Goal: Task Accomplishment & Management: Manage account settings

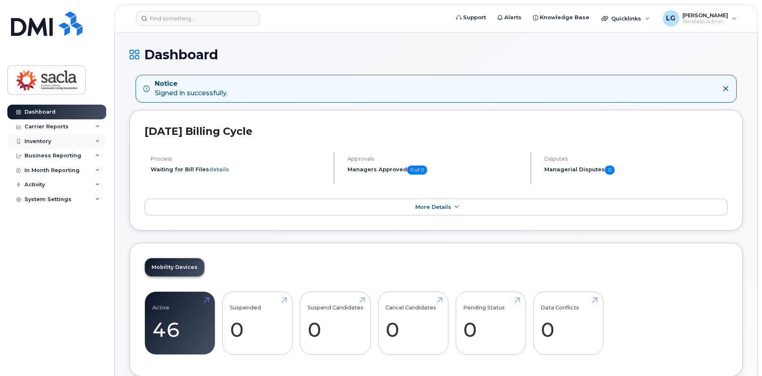
click at [36, 142] on div "Inventory" at bounding box center [37, 141] width 27 height 7
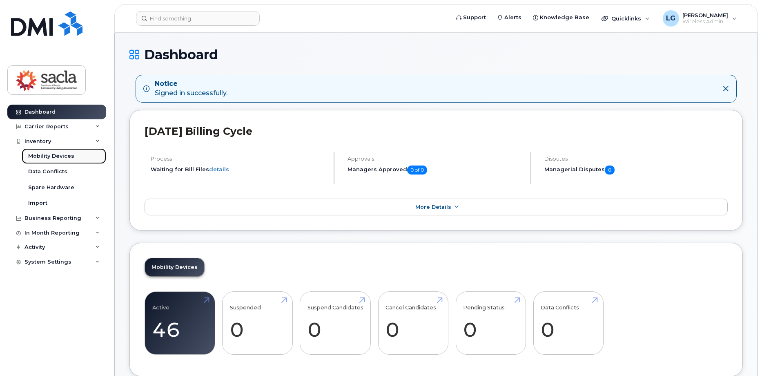
click at [42, 155] on div "Mobility Devices" at bounding box center [51, 155] width 46 height 7
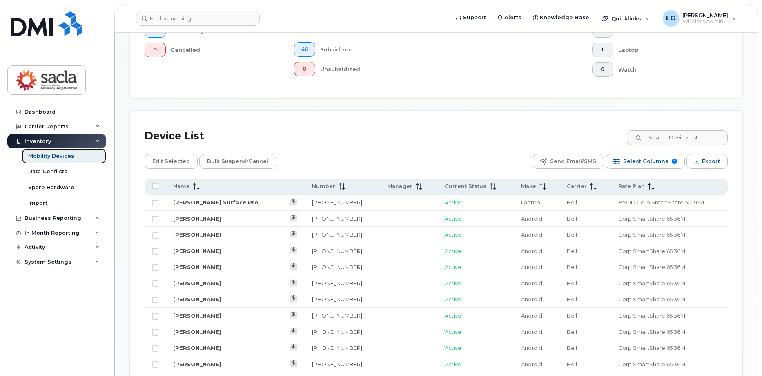
scroll to position [327, 0]
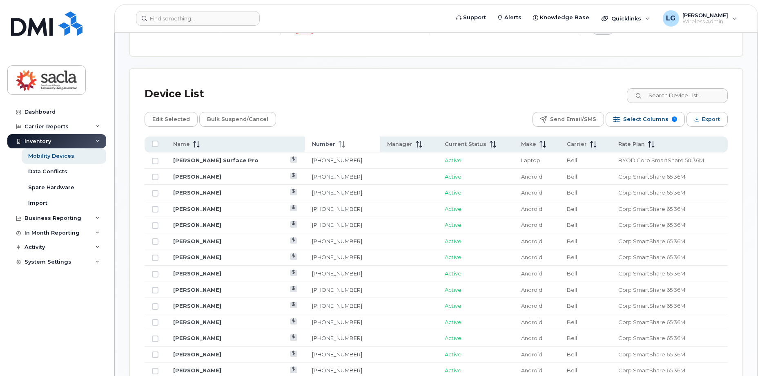
click at [338, 144] on icon at bounding box center [341, 144] width 7 height 7
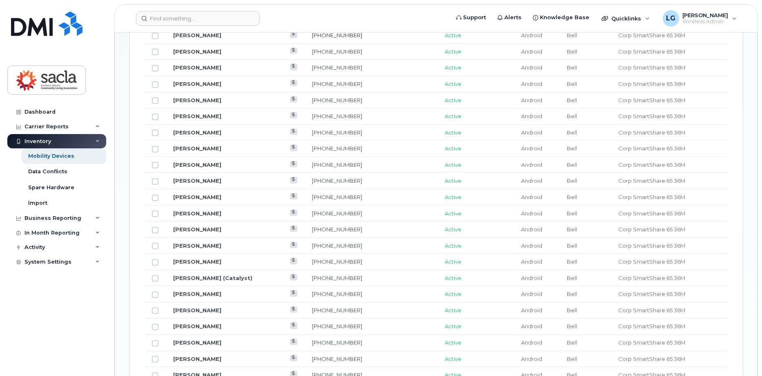
scroll to position [531, 0]
click at [203, 102] on link "[PERSON_NAME]" at bounding box center [197, 101] width 48 height 7
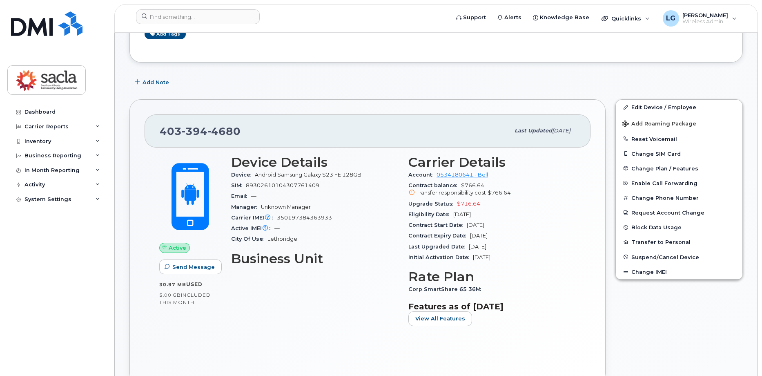
scroll to position [122, 0]
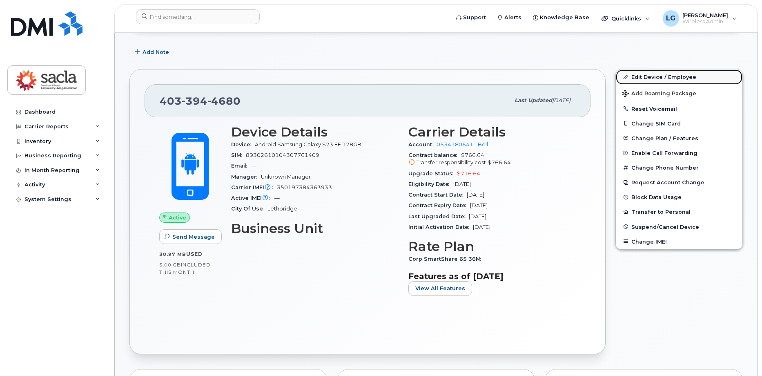
click at [670, 78] on link "Edit Device / Employee" at bounding box center [679, 76] width 127 height 15
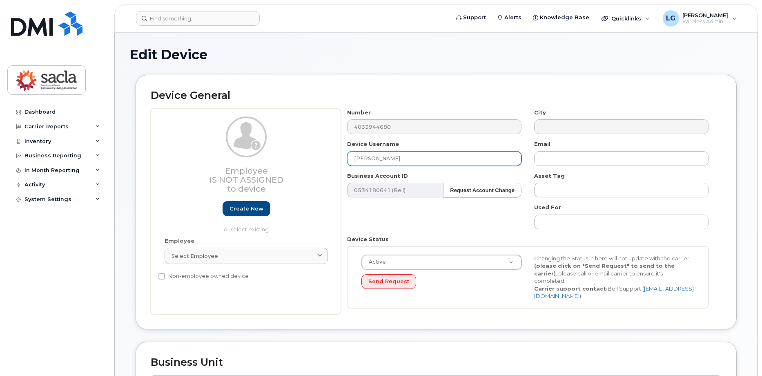
click at [412, 156] on input "[PERSON_NAME]" at bounding box center [434, 158] width 174 height 15
drag, startPoint x: 412, startPoint y: 156, endPoint x: 342, endPoint y: 156, distance: 70.2
click at [342, 156] on div "Device Username Kerri Thompson" at bounding box center [434, 153] width 187 height 26
type input "Sheila Jepkoech"
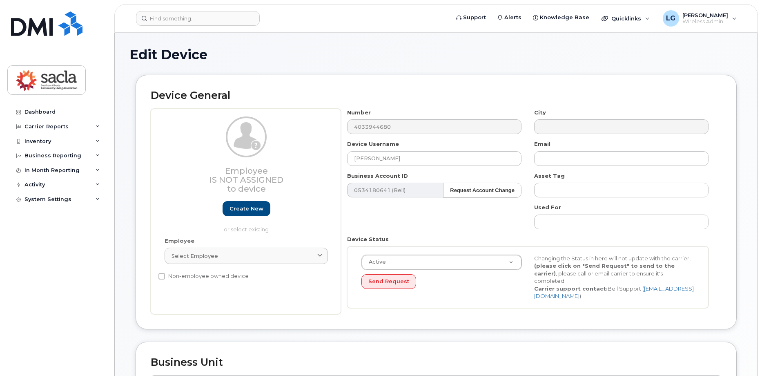
click at [429, 208] on div "Number 4033944680 City Device Username Sheila Jepkoech Email Business Account I…" at bounding box center [528, 211] width 374 height 205
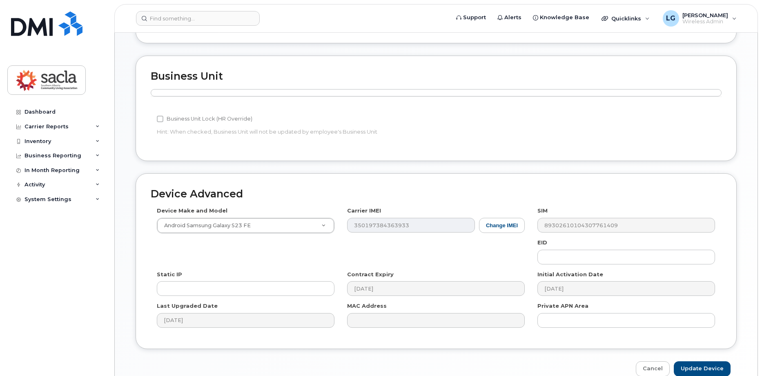
scroll to position [319, 0]
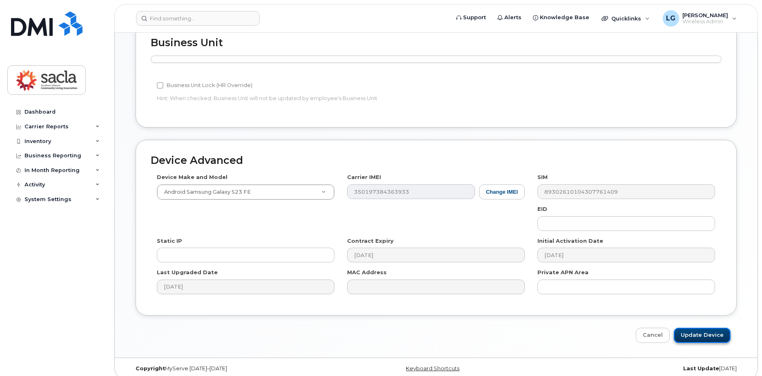
drag, startPoint x: 714, startPoint y: 329, endPoint x: 700, endPoint y: 329, distance: 14.7
click at [714, 329] on input "Update Device" at bounding box center [702, 334] width 57 height 15
type input "Saving..."
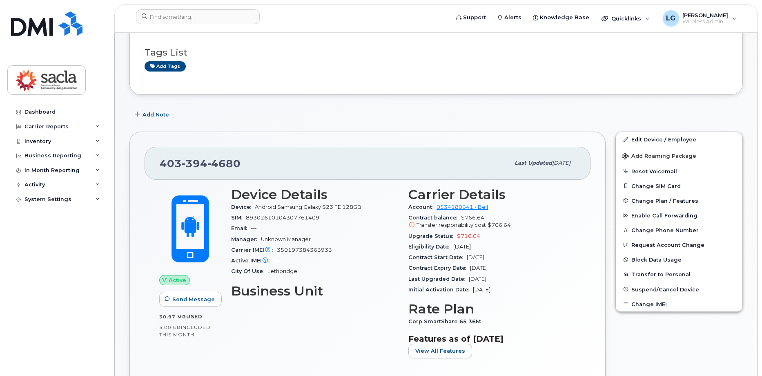
scroll to position [82, 0]
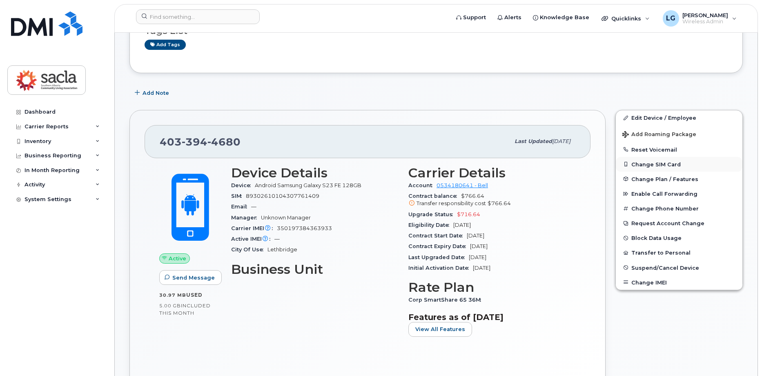
click at [661, 162] on button "Change SIM Card" at bounding box center [679, 164] width 127 height 15
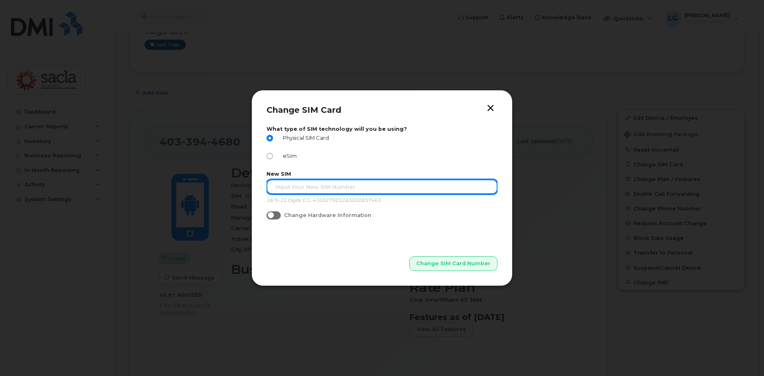
click at [306, 186] on input "text" at bounding box center [382, 186] width 231 height 15
paste input "89302610207714533749"
type input "89302610207714533749"
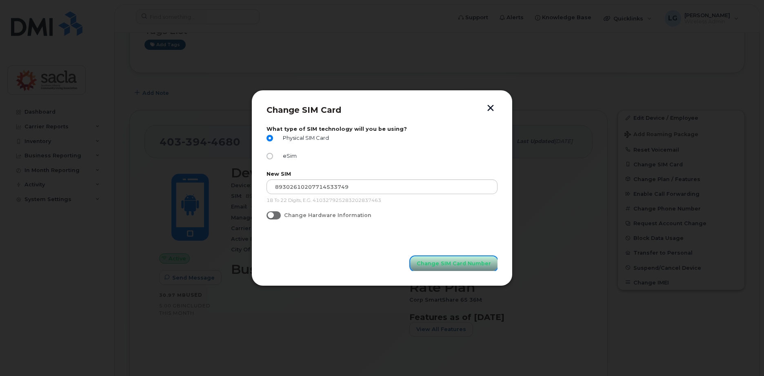
click at [469, 265] on span "Change SIM Card Number" at bounding box center [454, 263] width 74 height 8
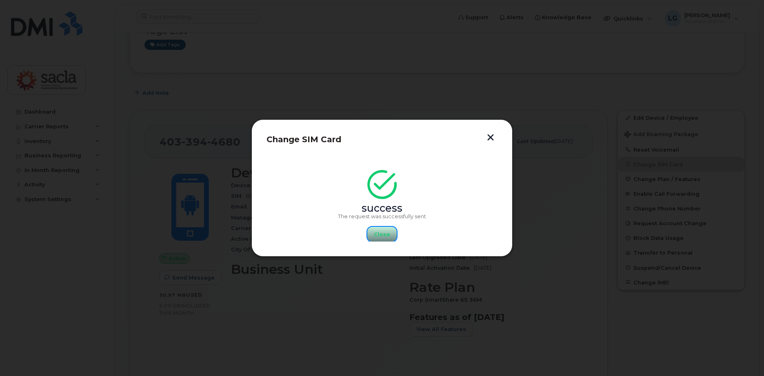
click at [380, 236] on span "Close" at bounding box center [382, 234] width 16 height 8
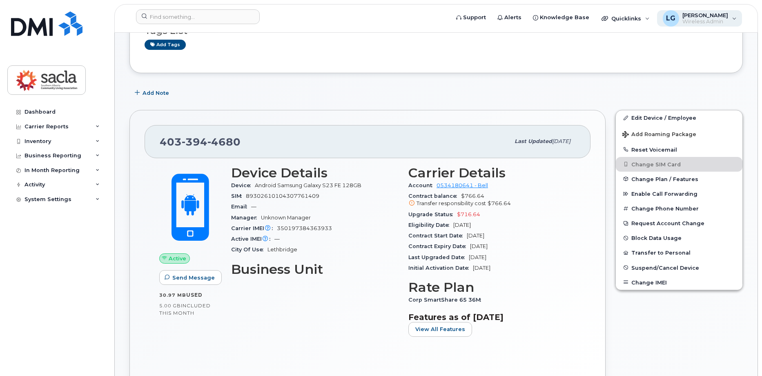
click at [734, 17] on div "LG Liz Grondahl Wireless Admin" at bounding box center [699, 18] width 85 height 16
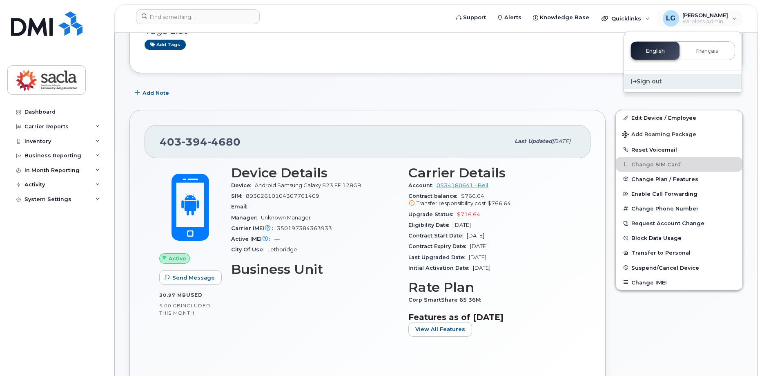
click at [654, 80] on div "Sign out" at bounding box center [683, 81] width 118 height 15
